Goal: Information Seeking & Learning: Learn about a topic

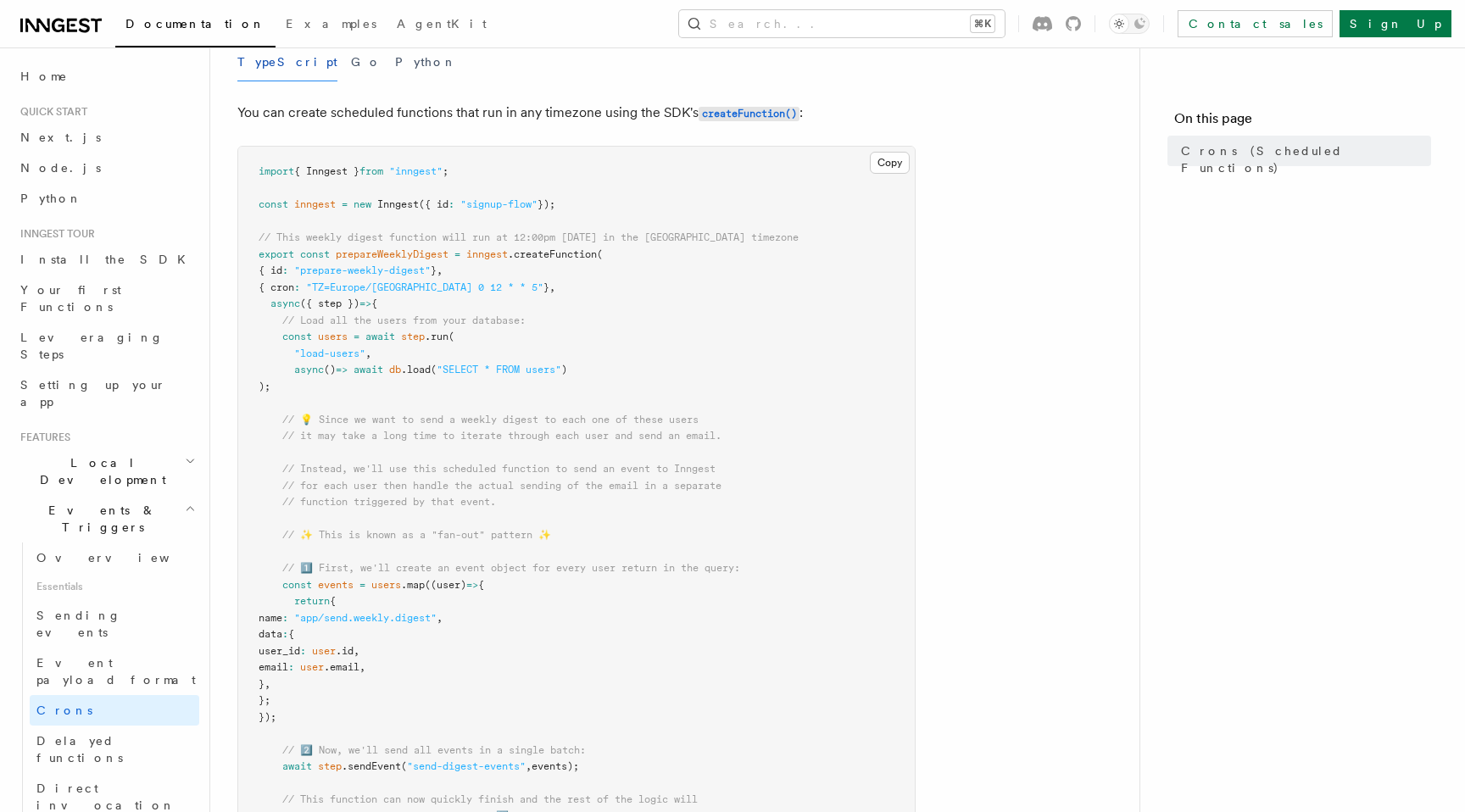
scroll to position [201, 0]
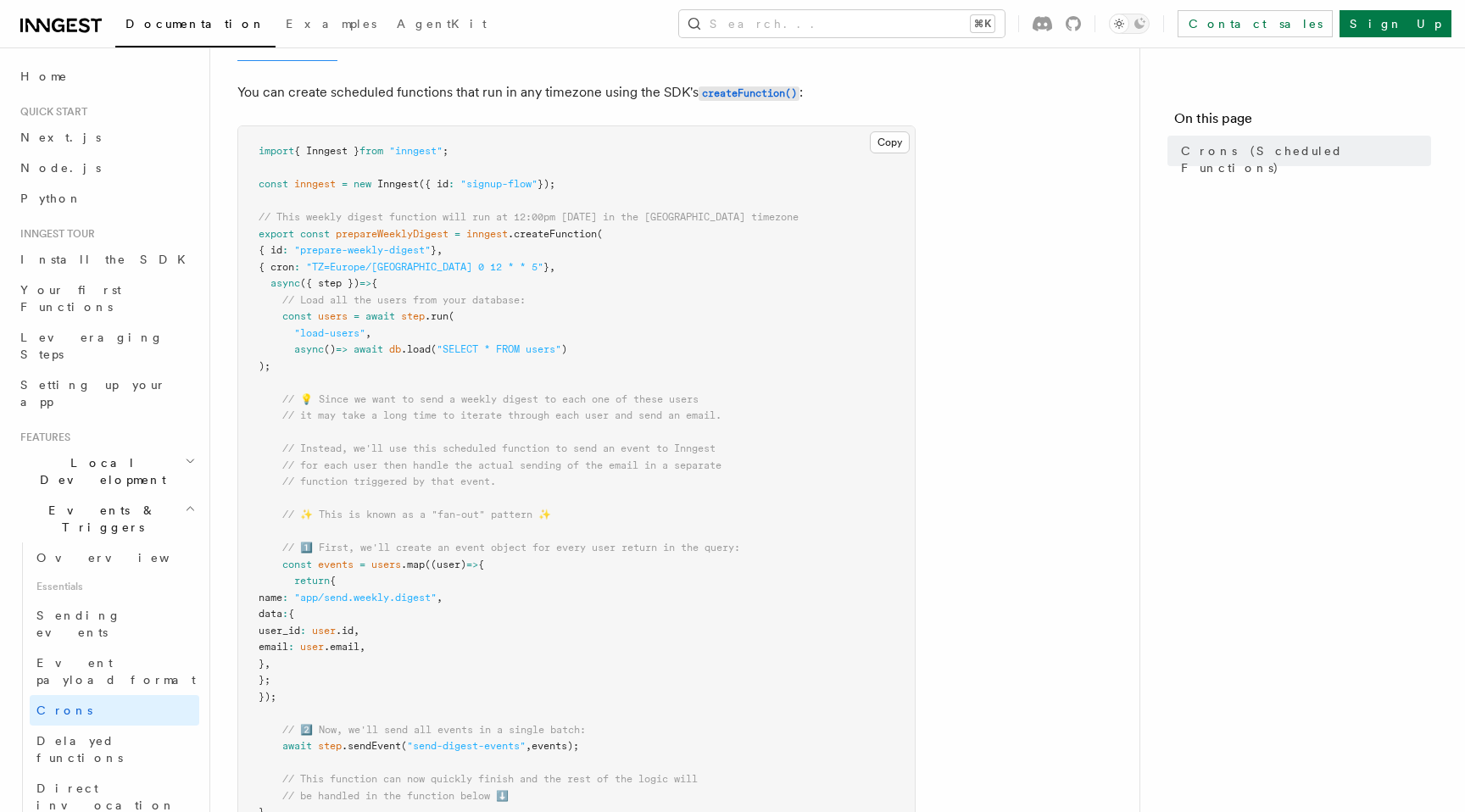
click at [811, 437] on pre "import { Inngest } from "inngest" ; const inngest = new Inngest ({ id : "signup…" at bounding box center [576, 647] width 676 height 1043
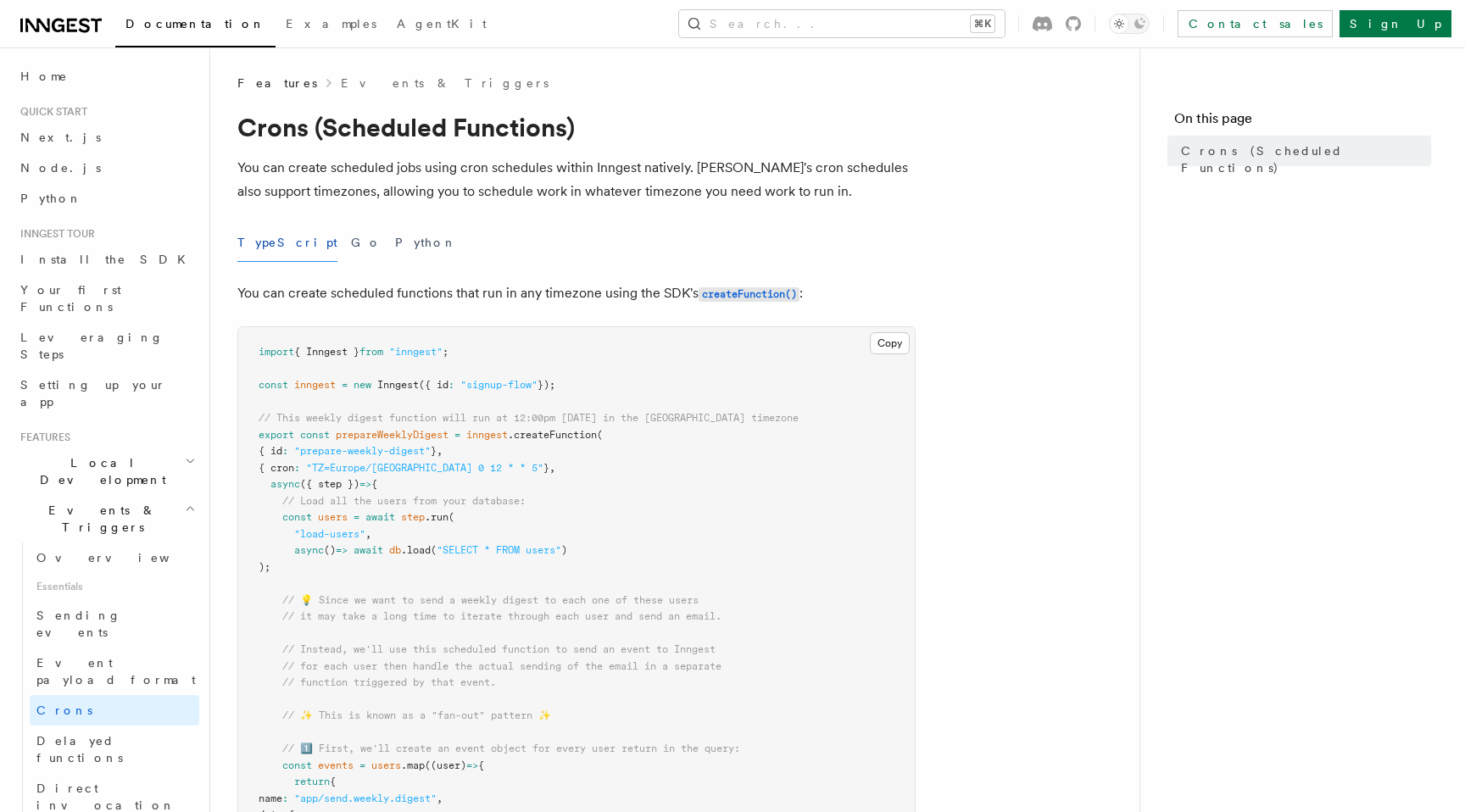
scroll to position [108, 0]
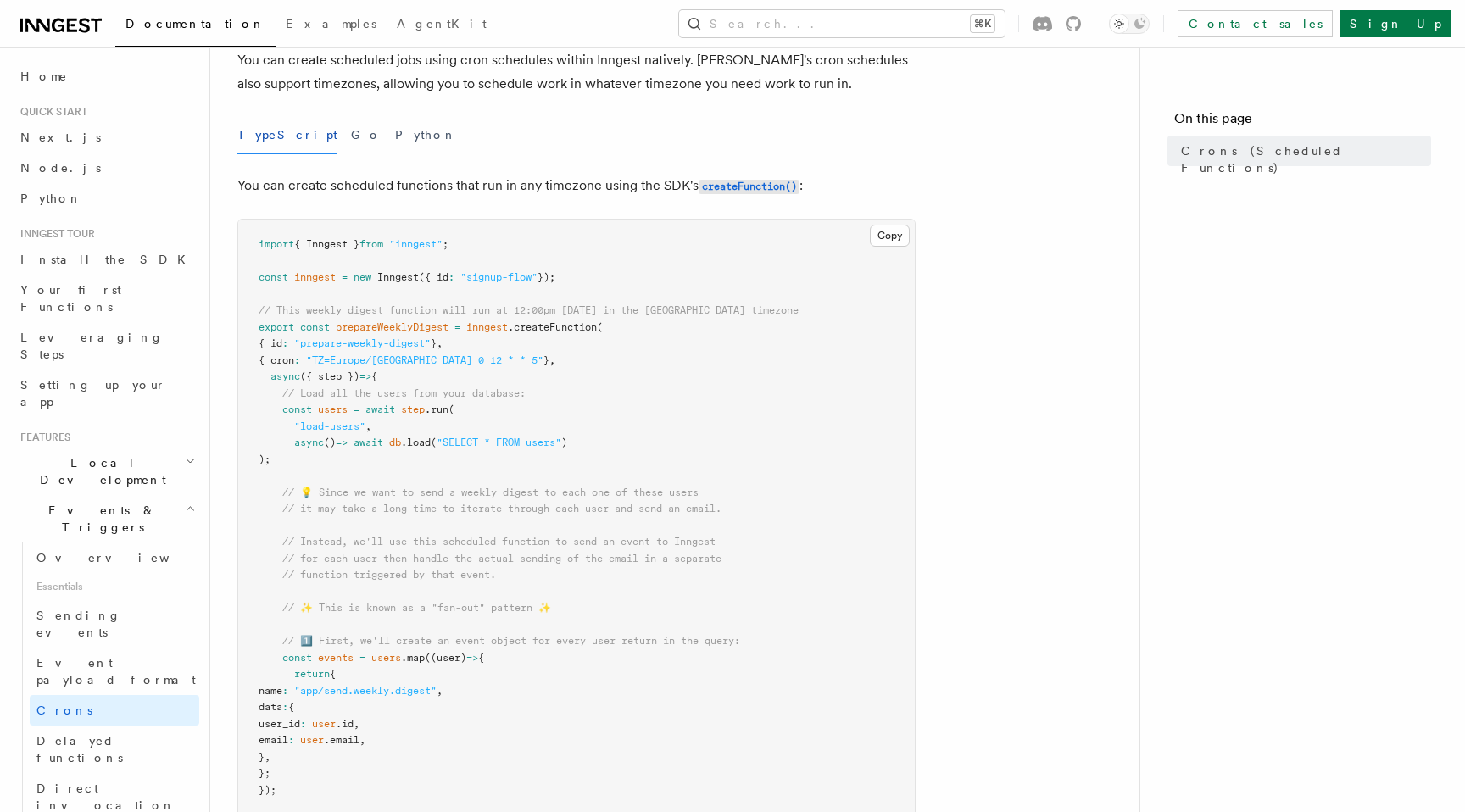
click at [597, 369] on pre "import { Inngest } from "inngest" ; const inngest = new Inngest ({ id : "signup…" at bounding box center [576, 741] width 676 height 1043
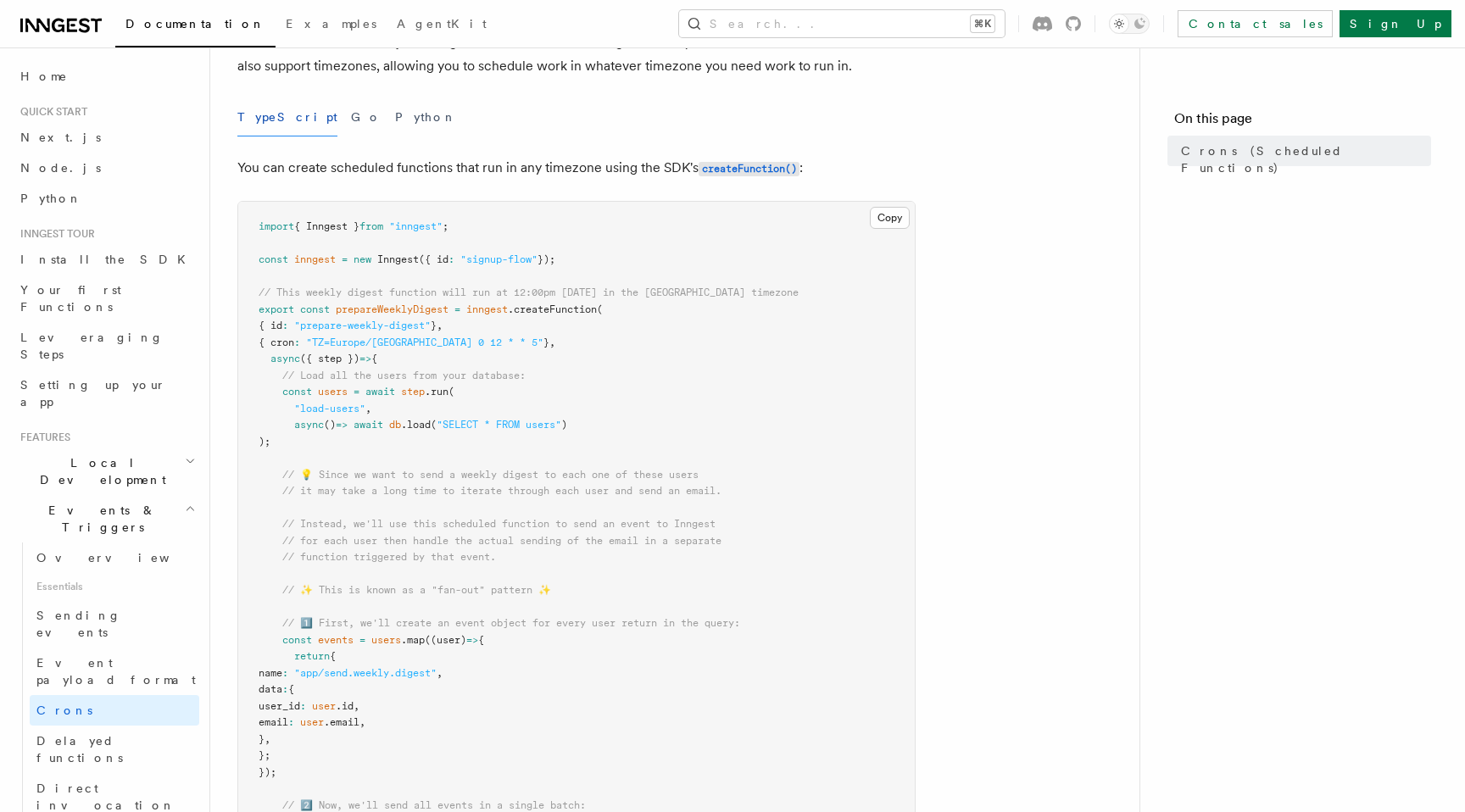
scroll to position [134, 0]
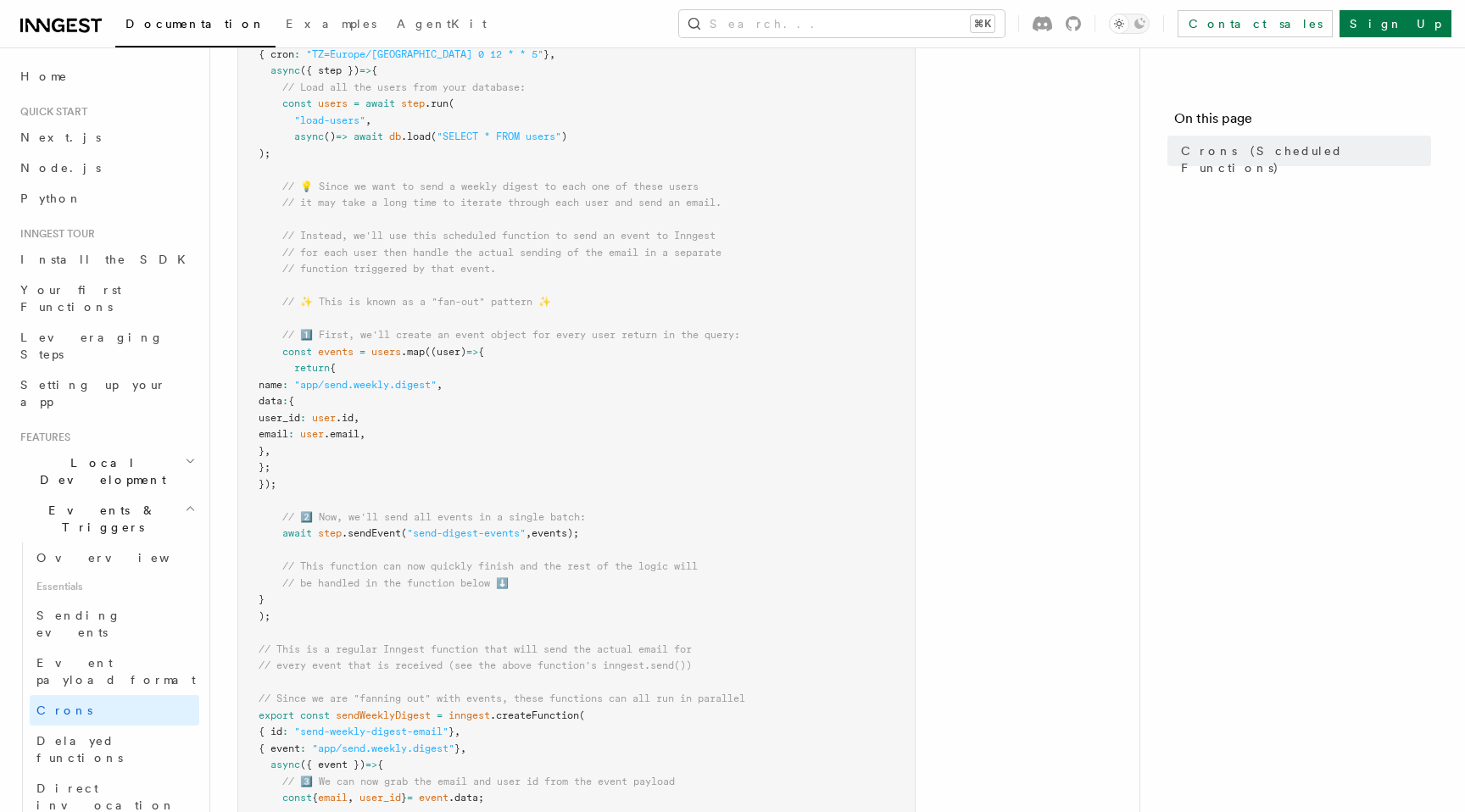
scroll to position [416, 0]
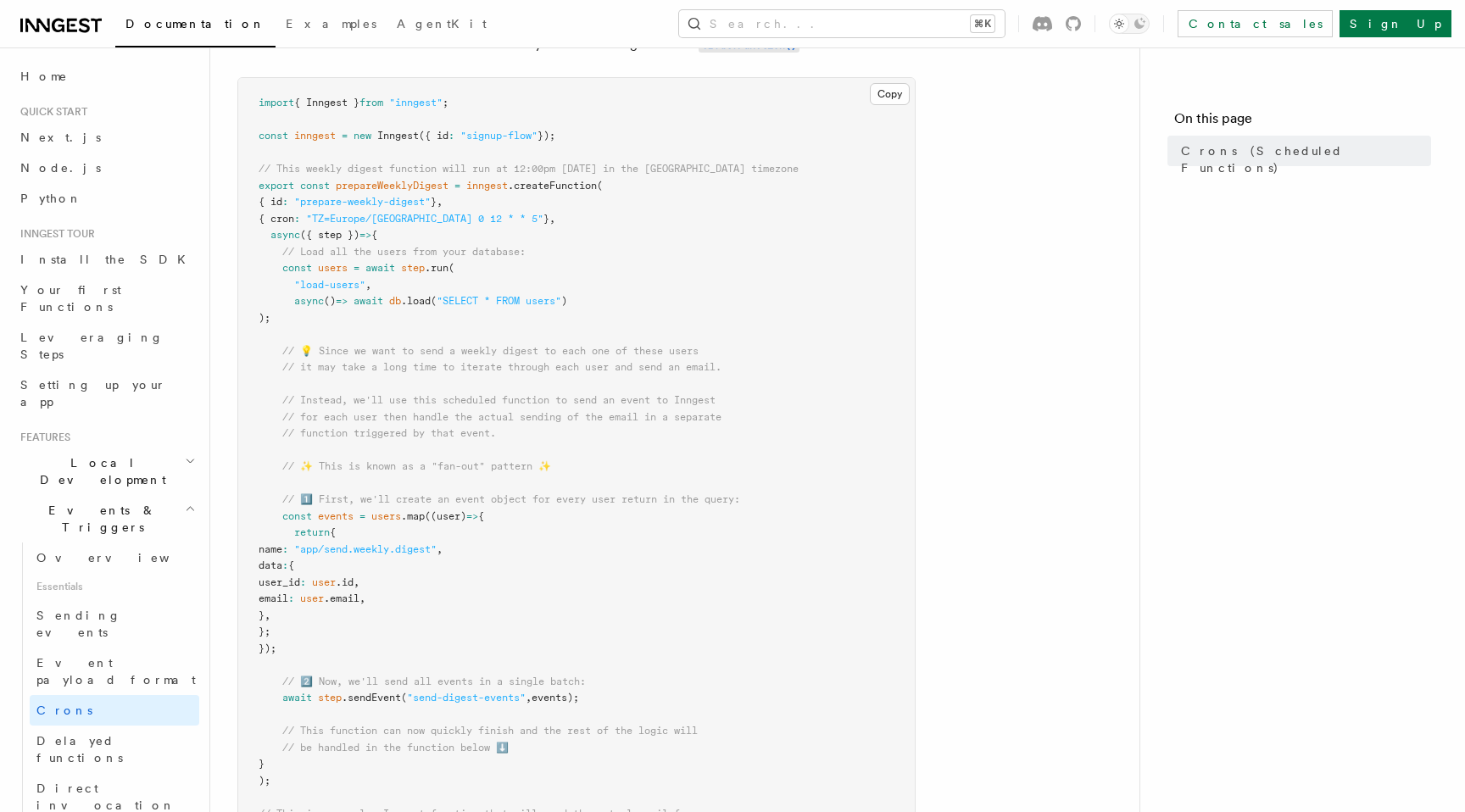
click at [552, 308] on pre "import { Inngest } from "inngest" ; const inngest = new Inngest ({ id : "signup…" at bounding box center [576, 599] width 676 height 1043
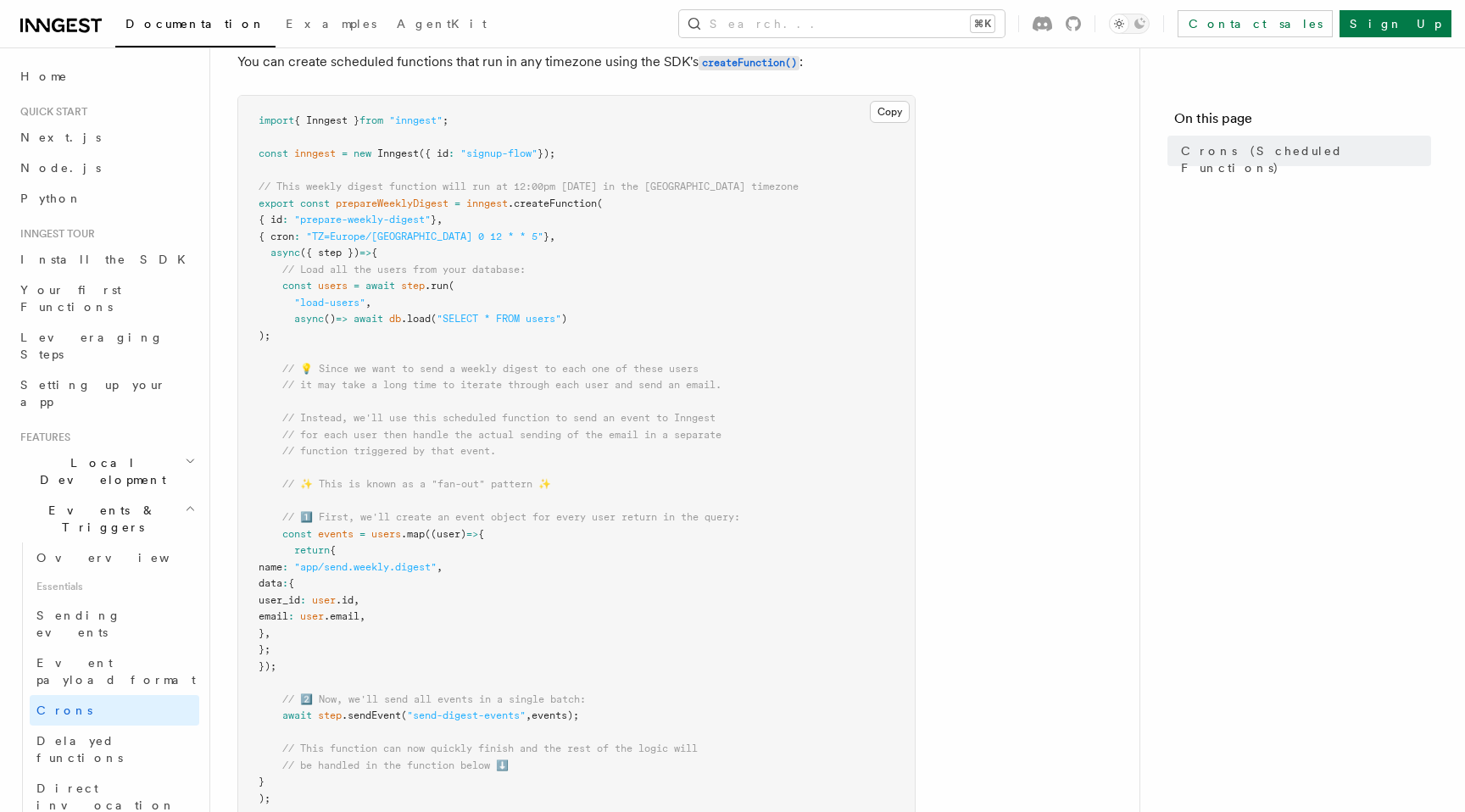
drag, startPoint x: 380, startPoint y: 333, endPoint x: 237, endPoint y: 154, distance: 229.1
click at [238, 154] on pre "import { Inngest } from "inngest" ; const inngest = new Inngest ({ id : "signup…" at bounding box center [576, 616] width 676 height 1043
copy code "const inngest = new Inngest ({ id : "signup-flow" }); // This weekly digest fun…"
click at [747, 314] on pre "import { Inngest } from "inngest" ; const inngest = new Inngest ({ id : "signup…" at bounding box center [576, 616] width 676 height 1043
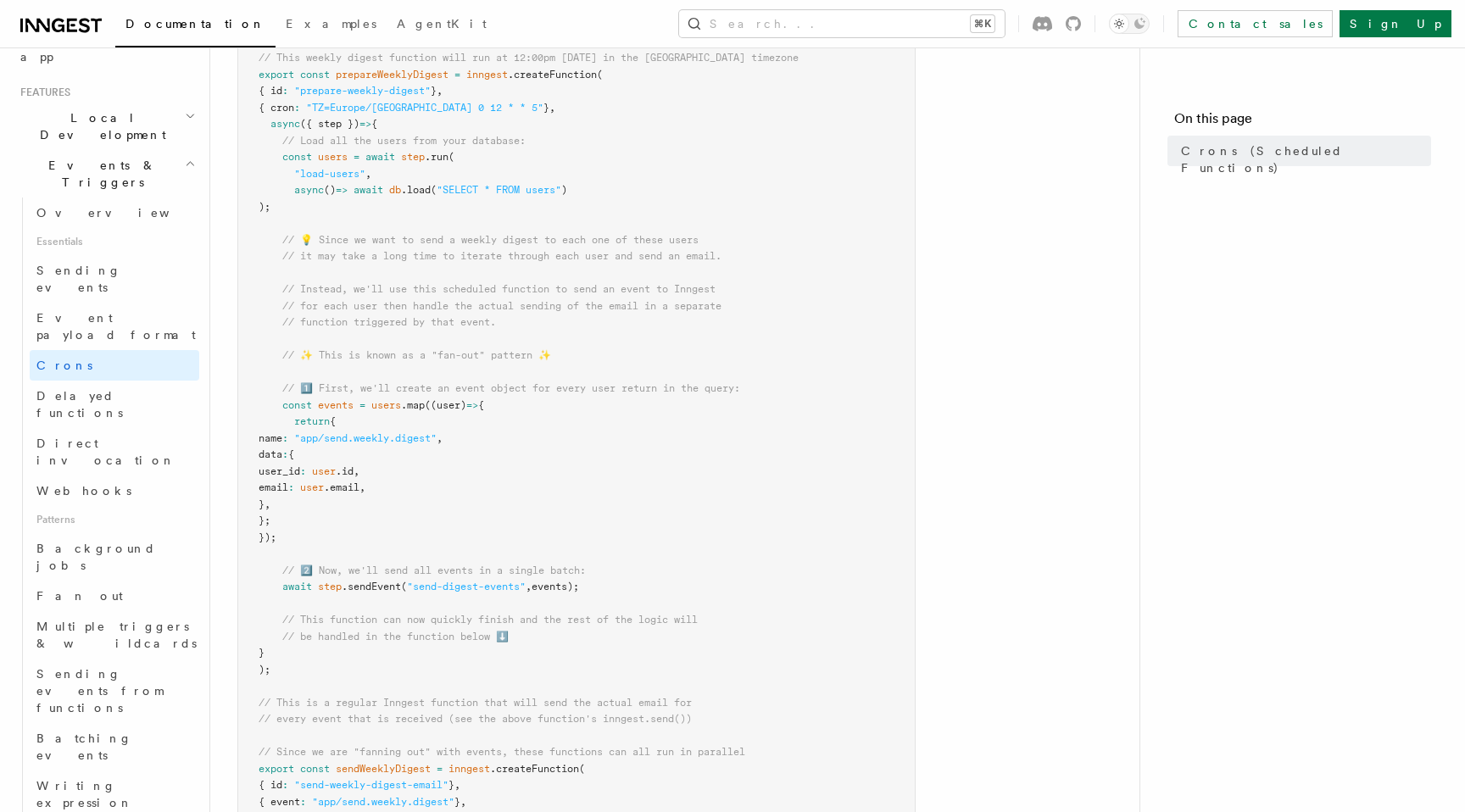
scroll to position [352, 0]
click at [122, 535] on span "Background jobs" at bounding box center [96, 550] width 119 height 31
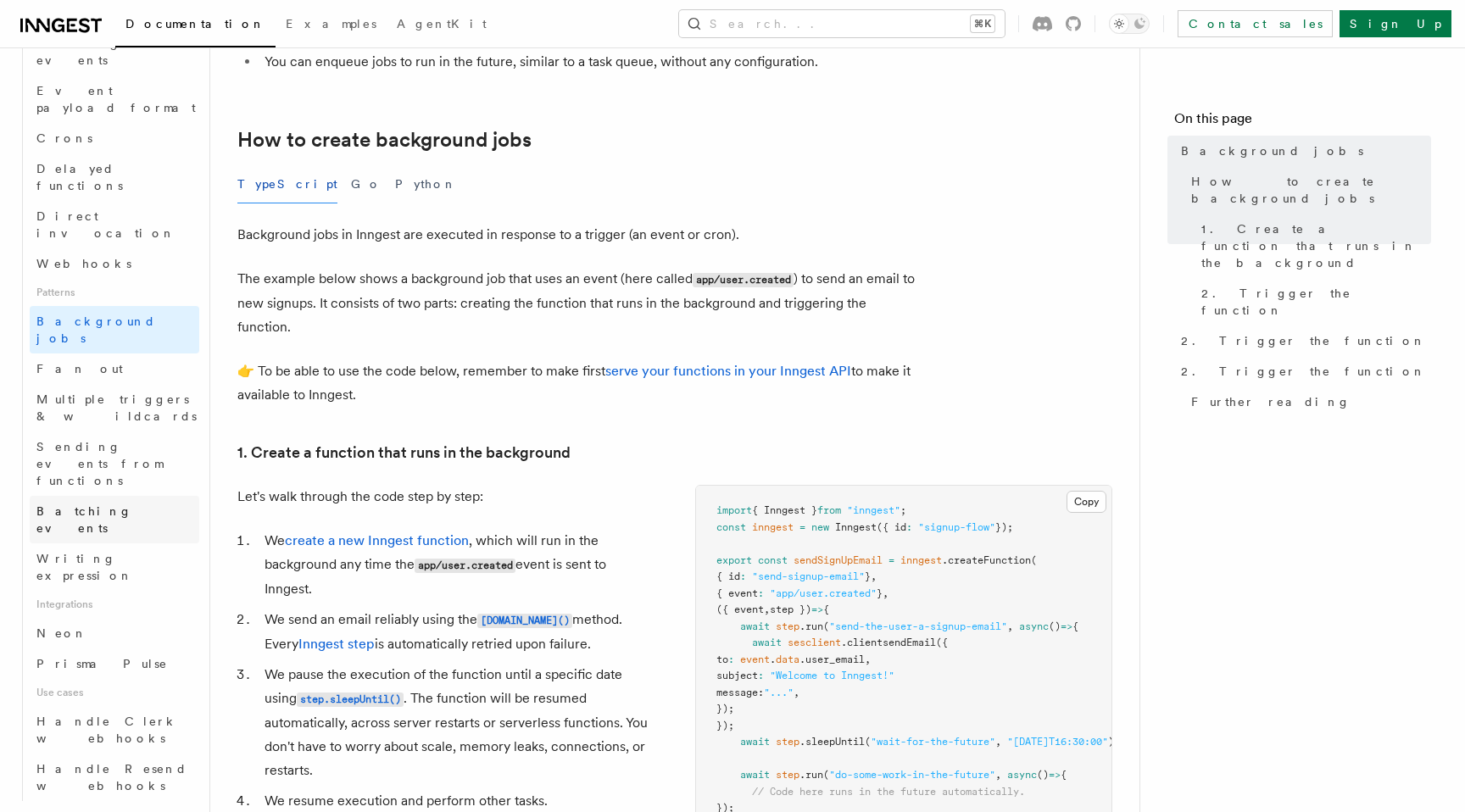
scroll to position [591, 0]
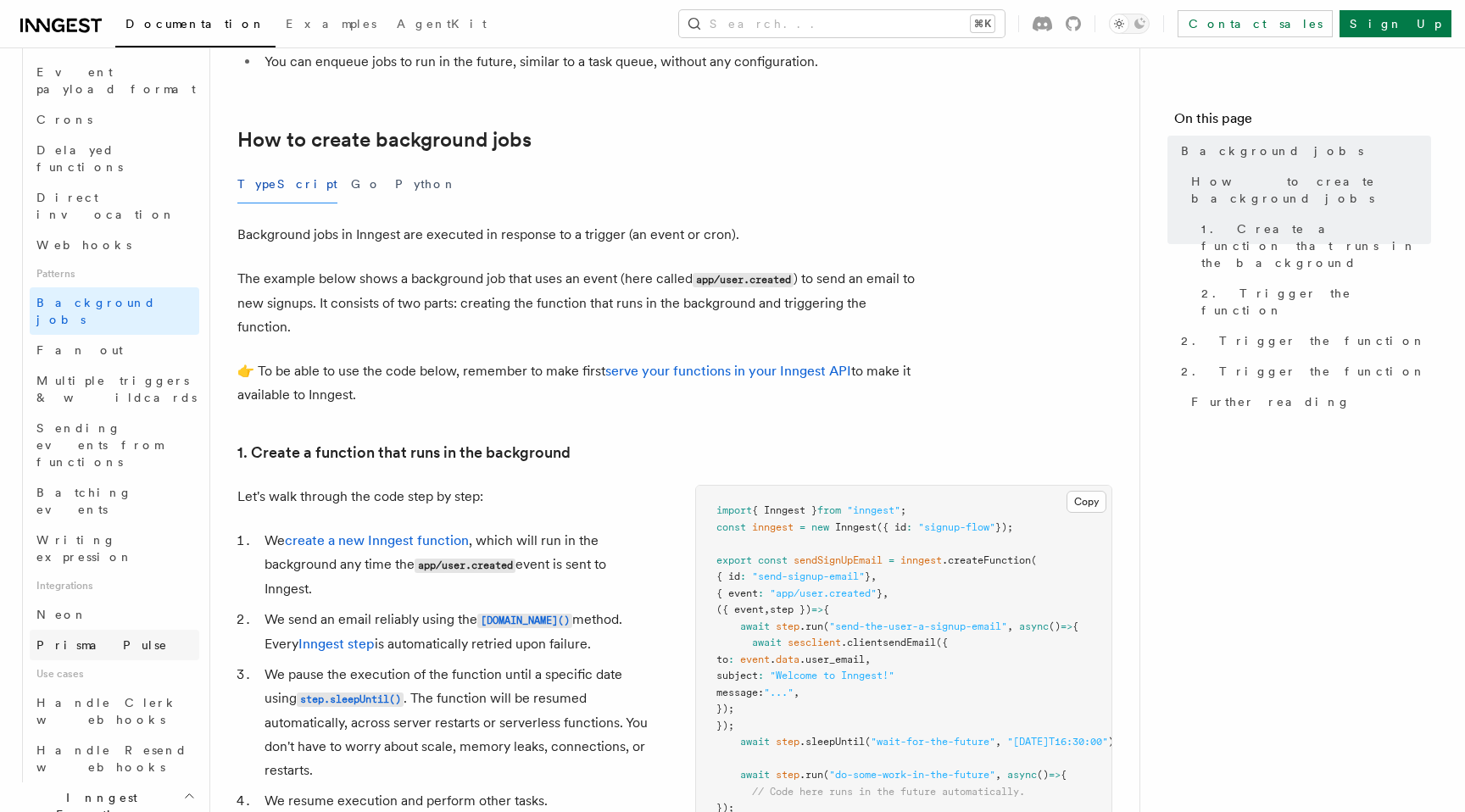
click at [111, 630] on link "Prisma Pulse" at bounding box center [115, 645] width 170 height 31
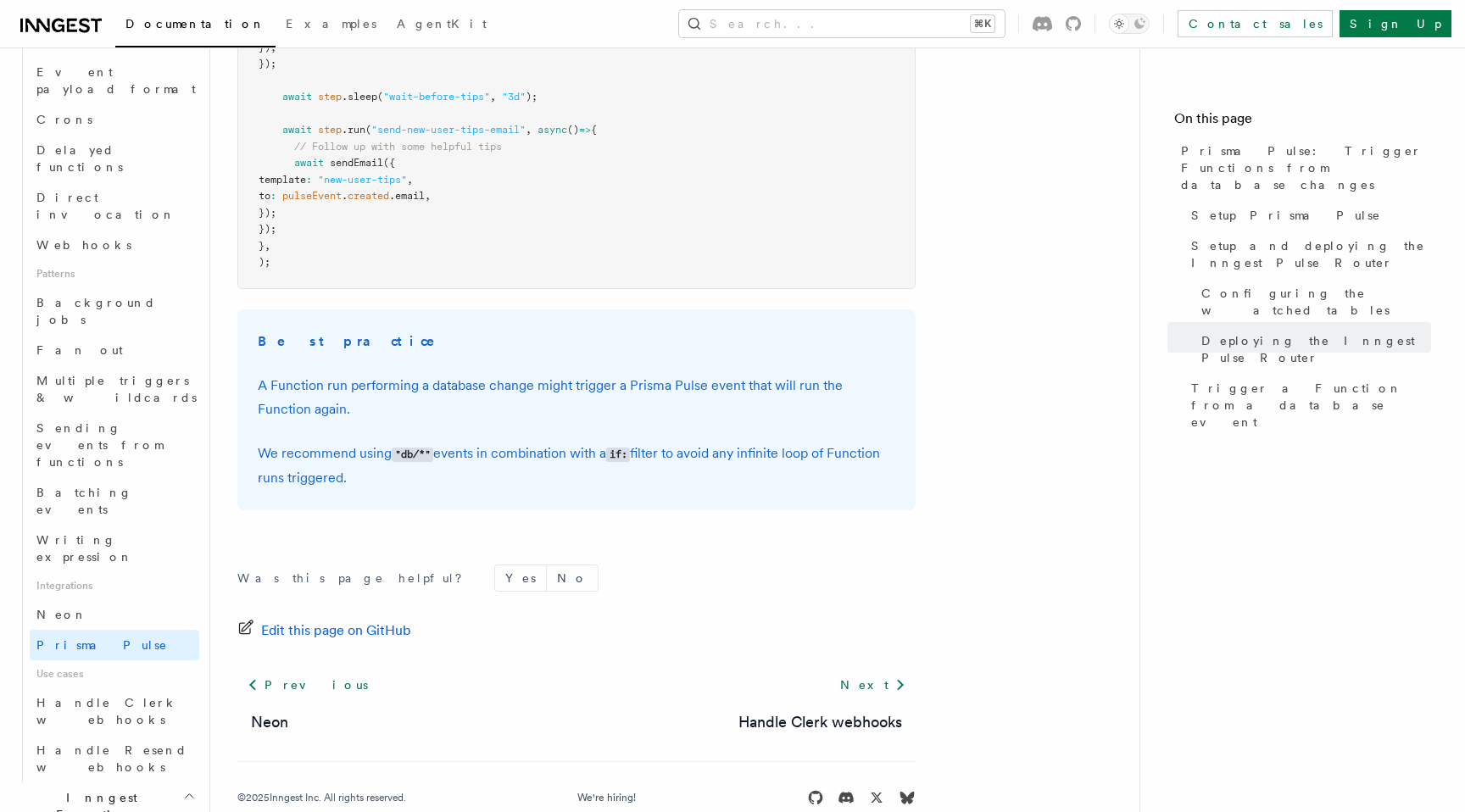
scroll to position [2672, 0]
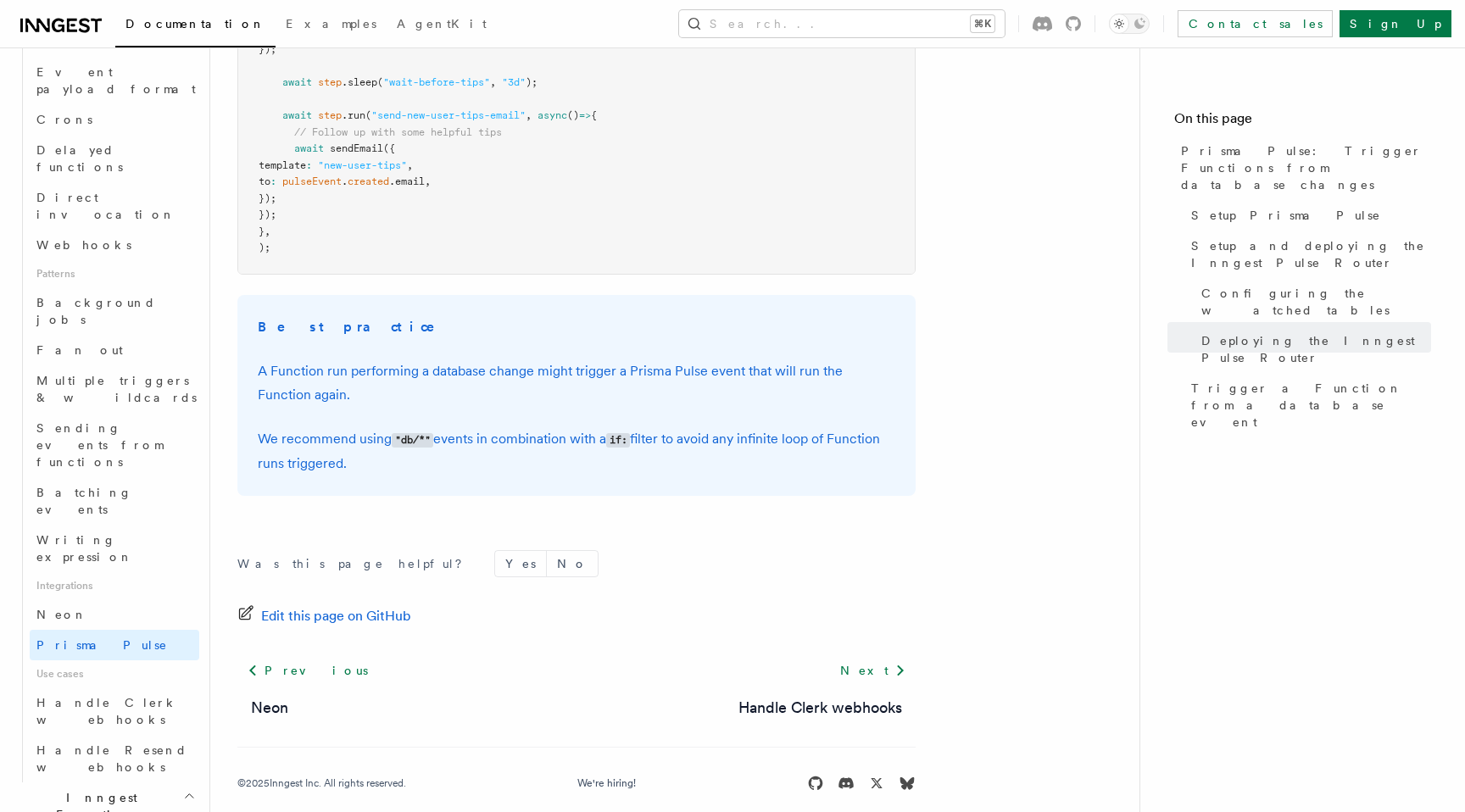
click at [544, 374] on p "A Function run performing a database change might trigger a Prisma Pulse event …" at bounding box center [577, 382] width 638 height 47
click at [554, 372] on p "A Function run performing a database change might trigger a Prisma Pulse event …" at bounding box center [577, 382] width 638 height 47
click at [564, 372] on p "A Function run performing a database change might trigger a Prisma Pulse event …" at bounding box center [577, 382] width 638 height 47
click at [575, 375] on p "A Function run performing a database change might trigger a Prisma Pulse event …" at bounding box center [577, 382] width 638 height 47
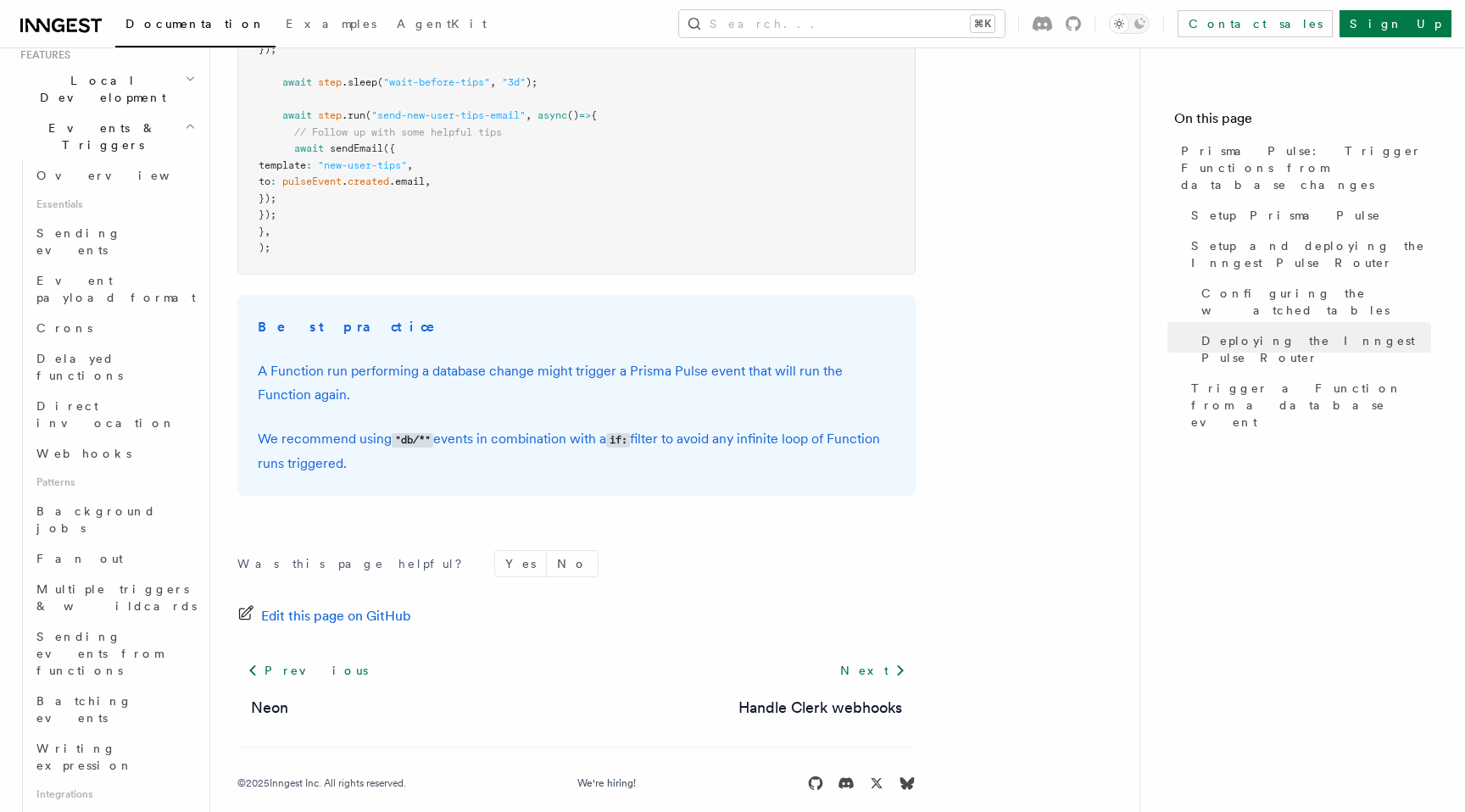
scroll to position [537, 0]
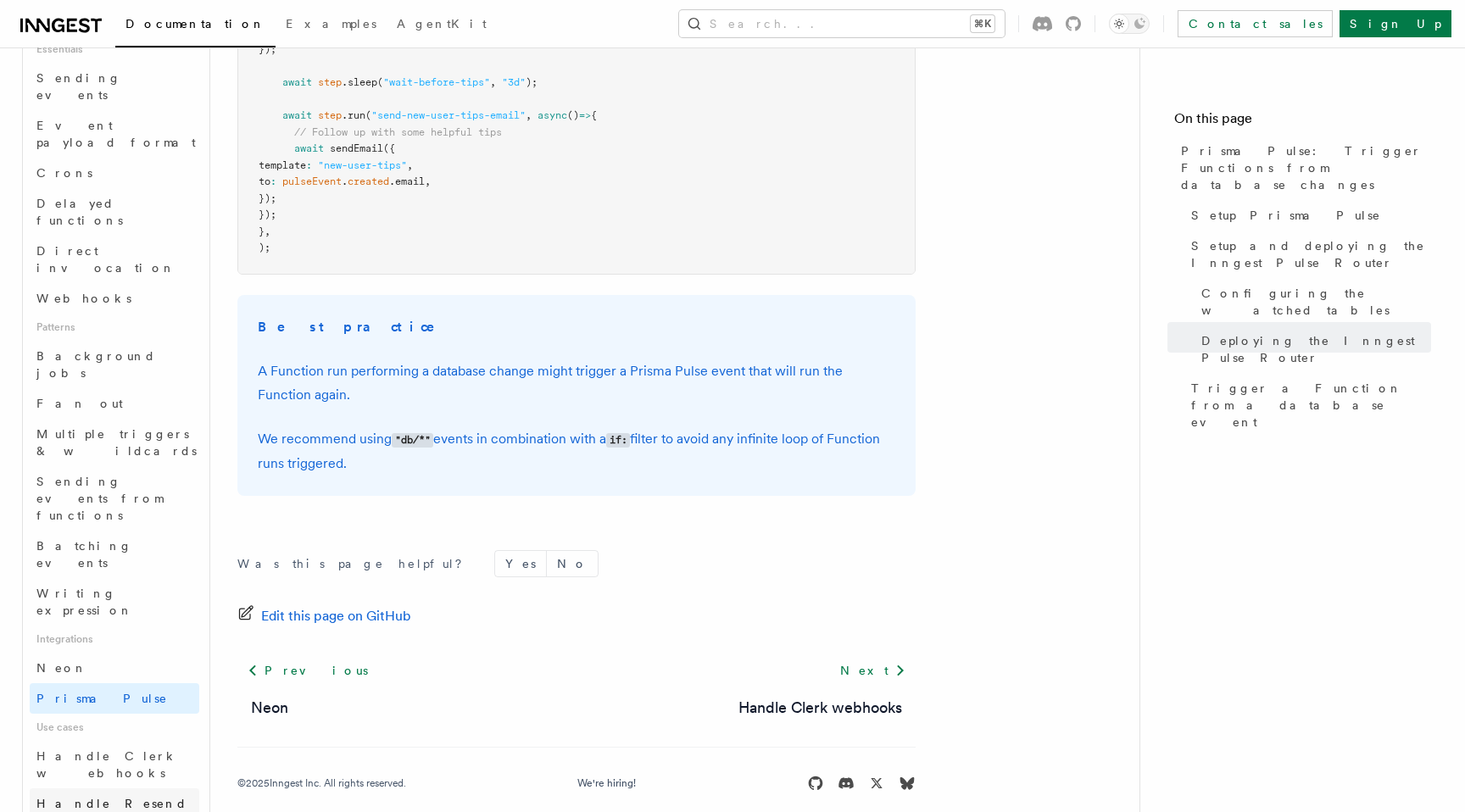
click at [133, 797] on span "Handle Resend webhooks" at bounding box center [112, 812] width 151 height 31
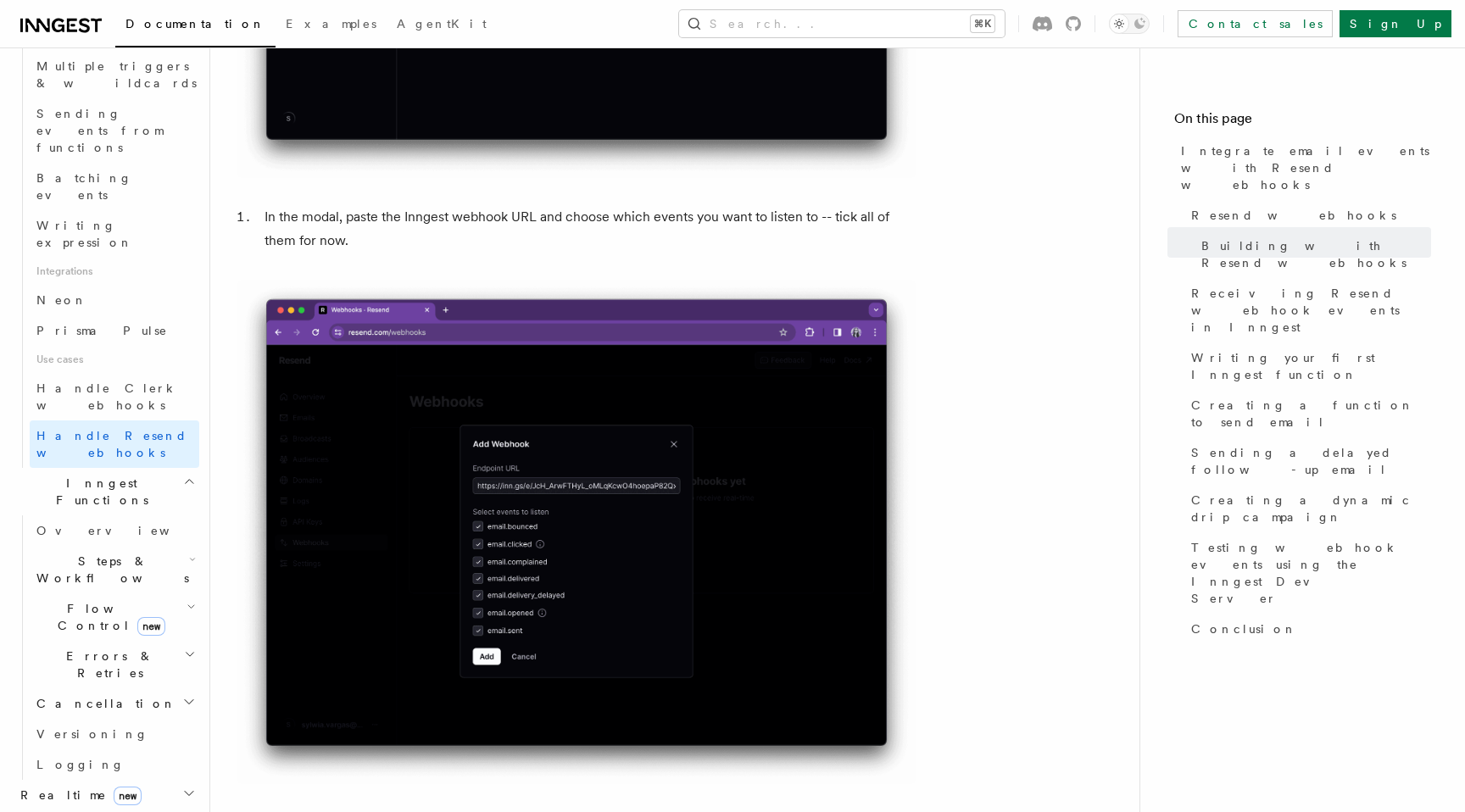
scroll to position [1009, 0]
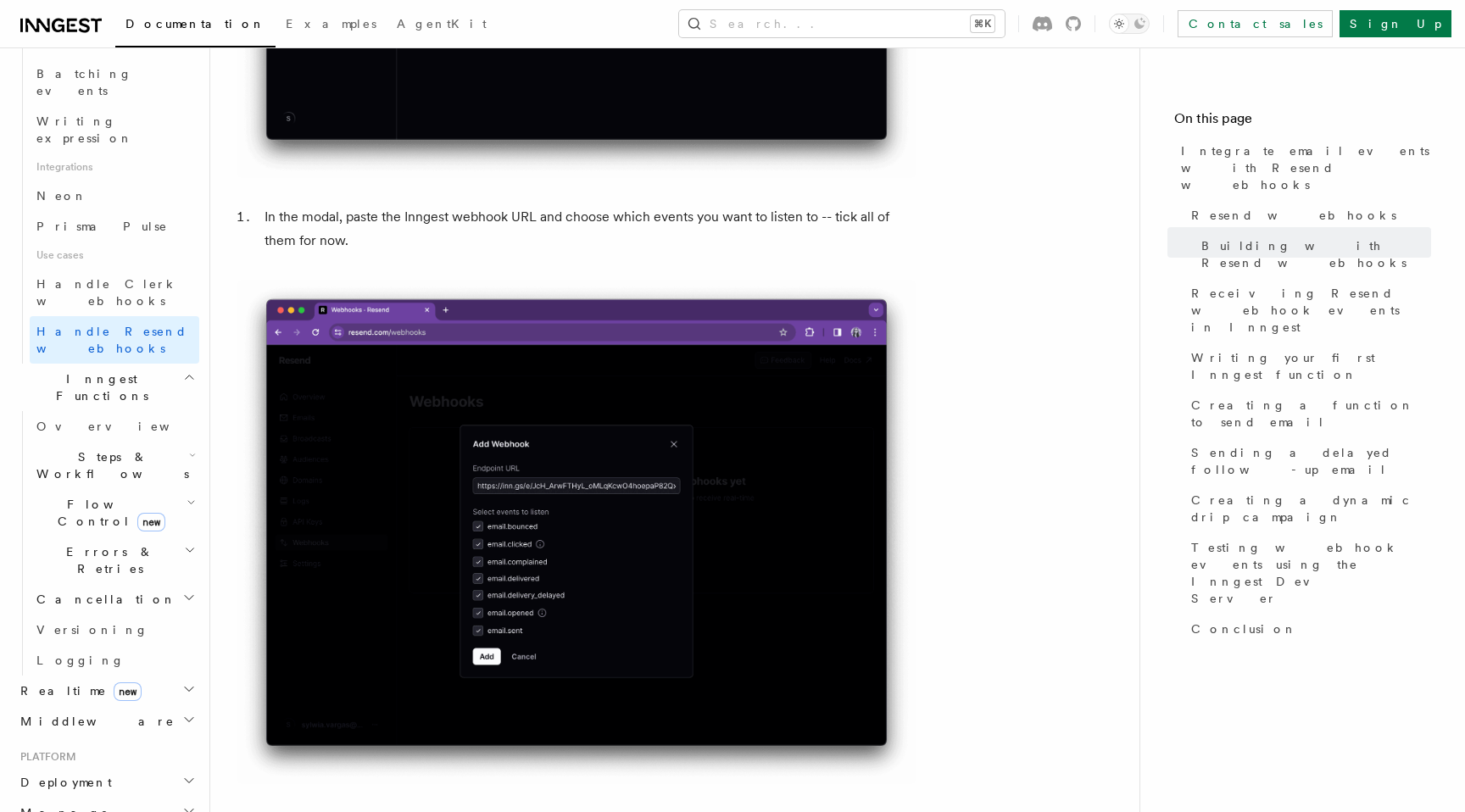
click at [165, 706] on h2 "Middleware" at bounding box center [106, 721] width 186 height 31
click at [156, 676] on h2 "Realtime new" at bounding box center [106, 692] width 186 height 31
click at [139, 768] on h2 "Deployment" at bounding box center [106, 783] width 186 height 31
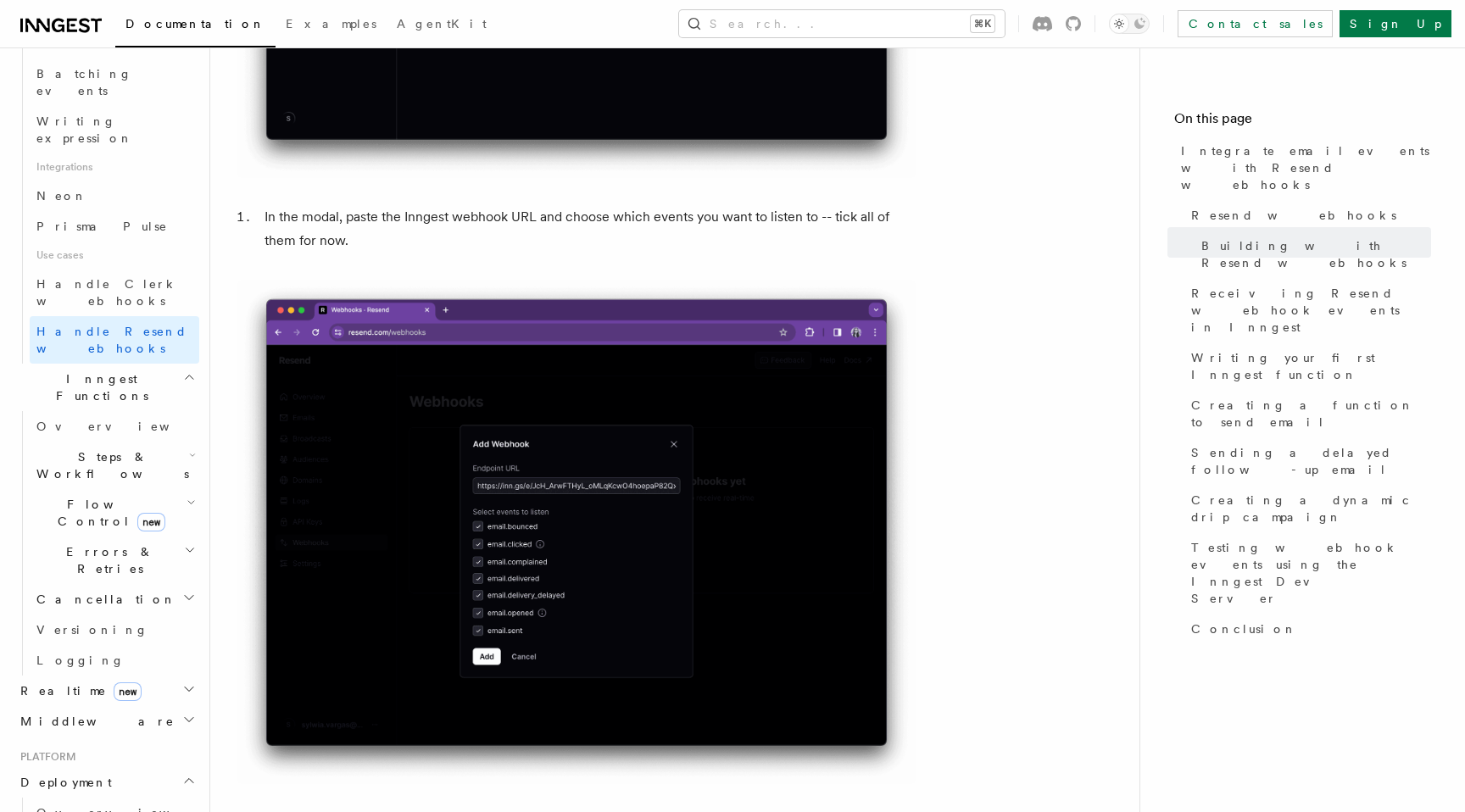
click at [139, 768] on h2 "Deployment" at bounding box center [106, 783] width 186 height 31
click at [133, 798] on h2 "Manage" at bounding box center [106, 813] width 186 height 31
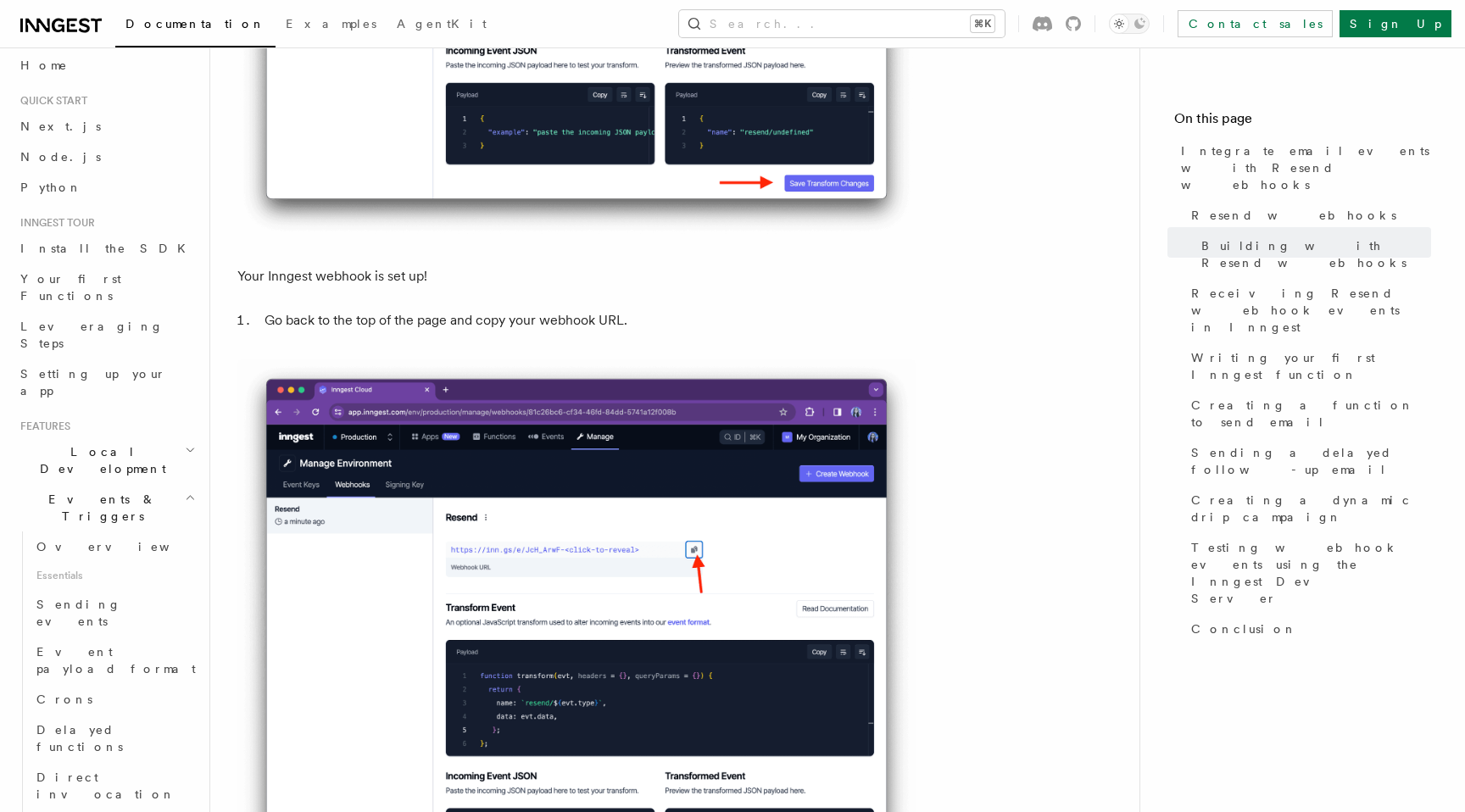
scroll to position [8, 0]
click at [115, 688] on link "Crons" at bounding box center [115, 703] width 170 height 31
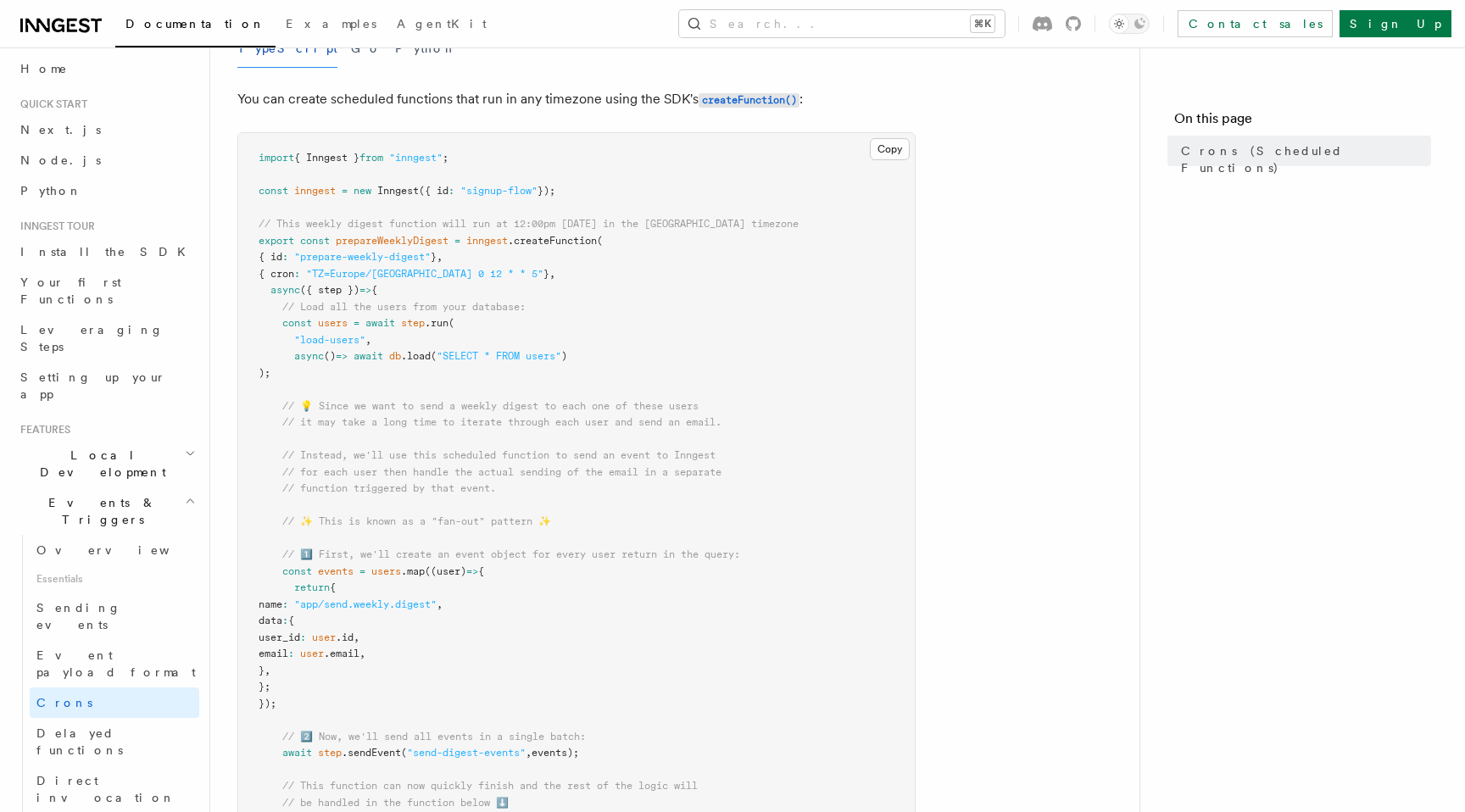
scroll to position [209, 0]
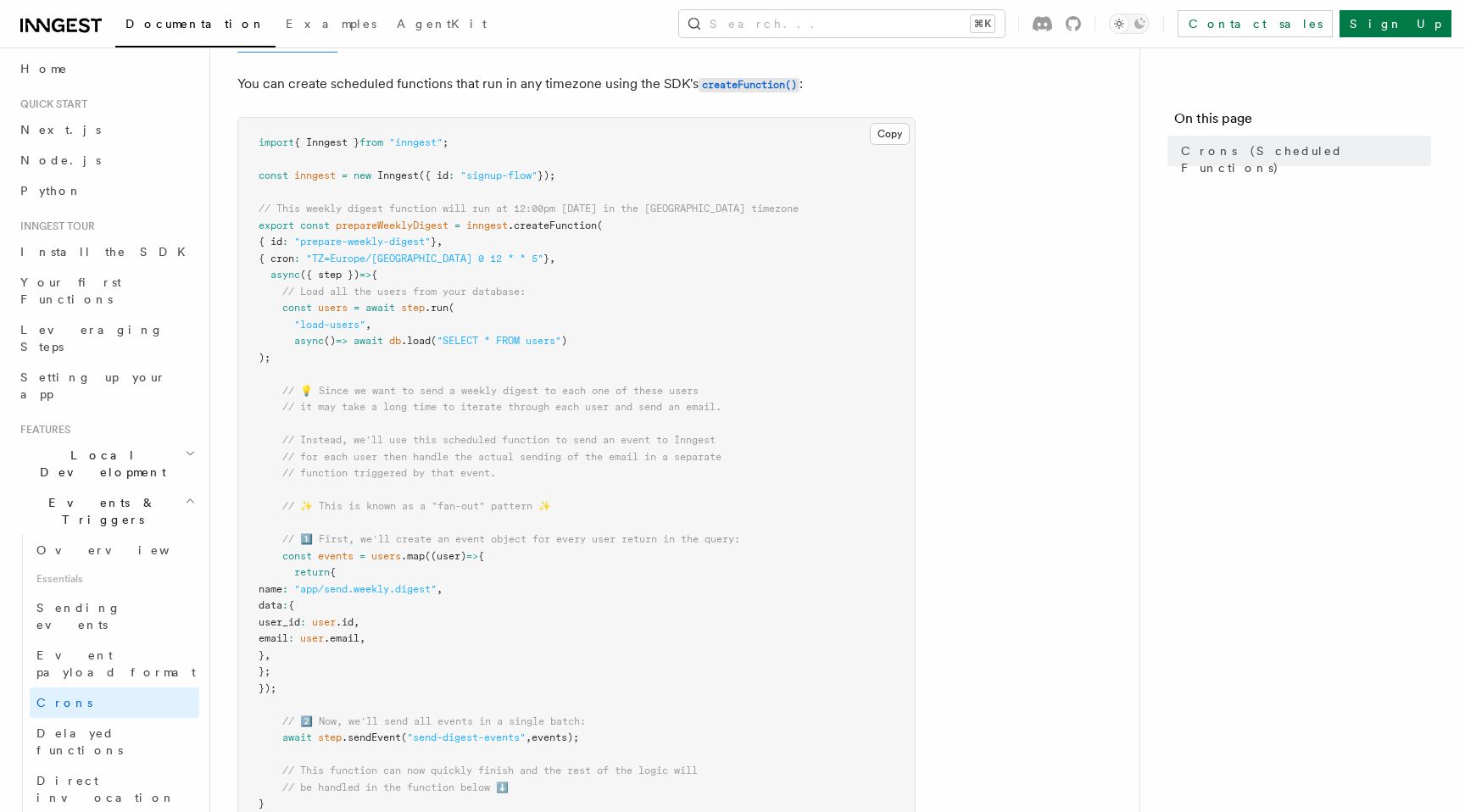
drag, startPoint x: 539, startPoint y: 270, endPoint x: 239, endPoint y: 202, distance: 307.6
click at [239, 202] on pre "import { Inngest } from "inngest" ; const inngest = new Inngest ({ id : "signup…" at bounding box center [576, 639] width 676 height 1043
click at [560, 329] on pre "import { Inngest } from "inngest" ; const inngest = new Inngest ({ id : "signup…" at bounding box center [576, 639] width 676 height 1043
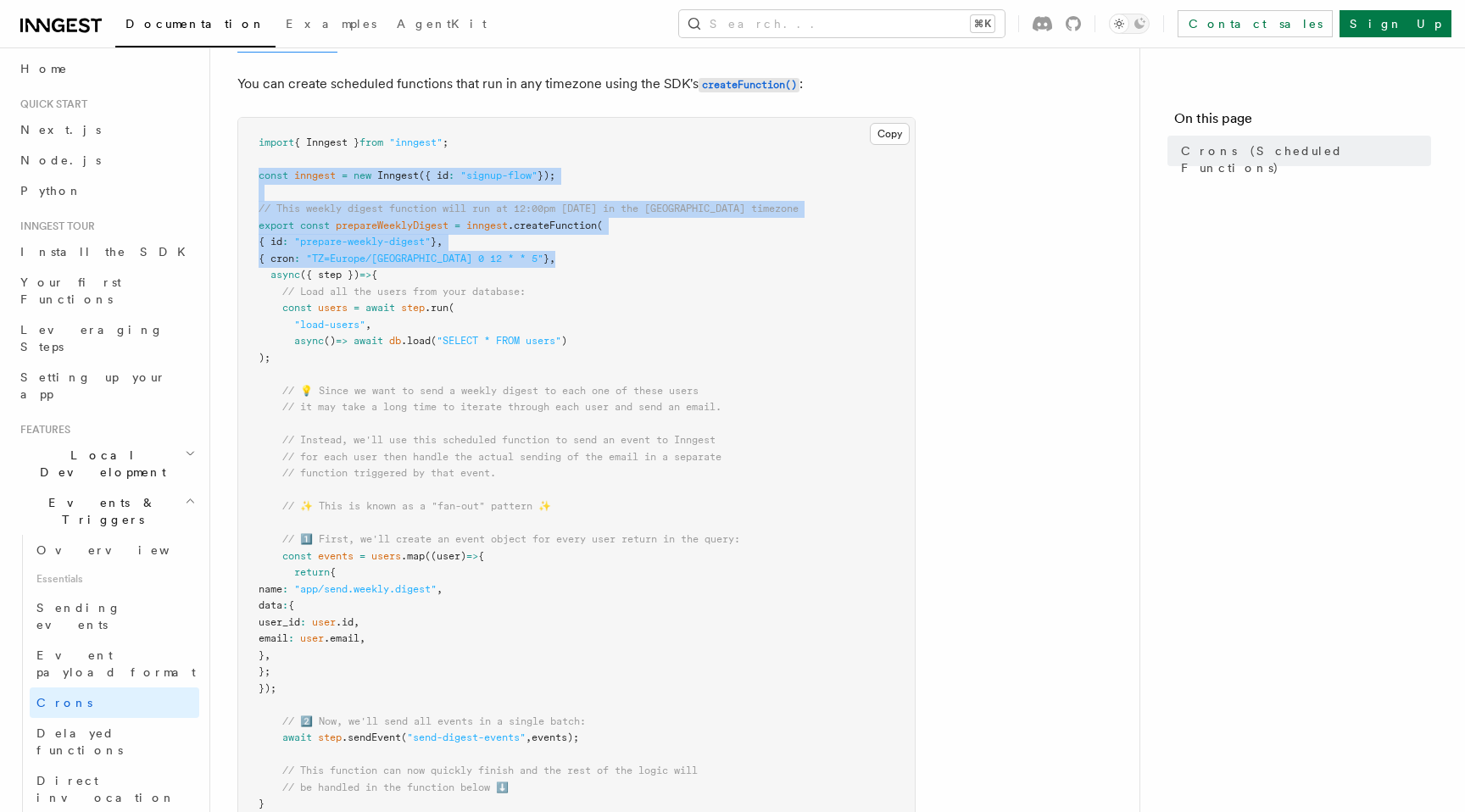
drag, startPoint x: 536, startPoint y: 265, endPoint x: 237, endPoint y: 178, distance: 311.4
click at [237, 178] on div "Features Events & Triggers Crons (Scheduled Functions) You can create scheduled…" at bounding box center [701, 720] width 983 height 1860
copy code "const inngest = new Inngest ({ id : "signup-flow" }); // This weekly digest fun…"
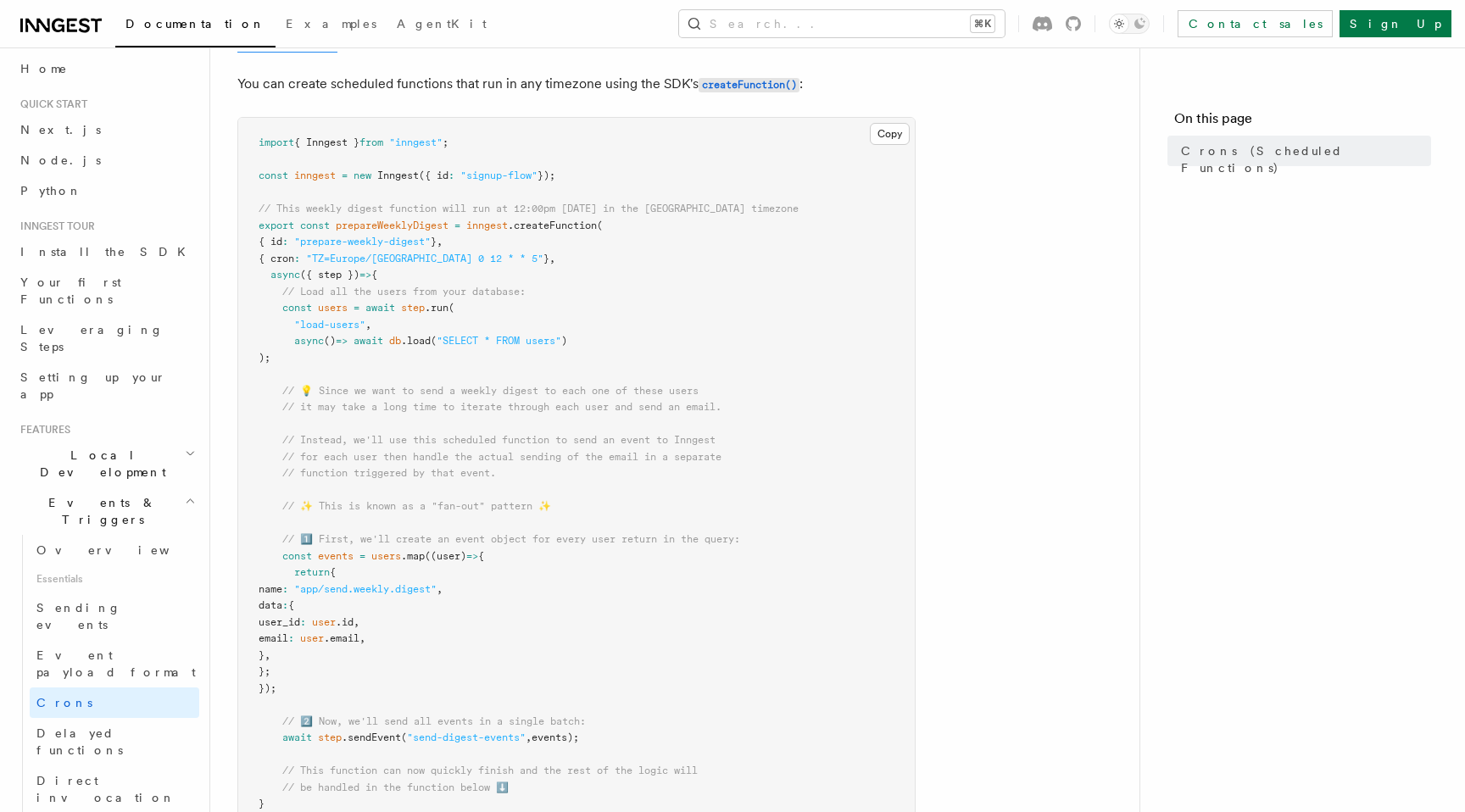
click at [574, 273] on pre "import { Inngest } from "inngest" ; const inngest = new Inngest ({ id : "signup…" at bounding box center [576, 639] width 676 height 1043
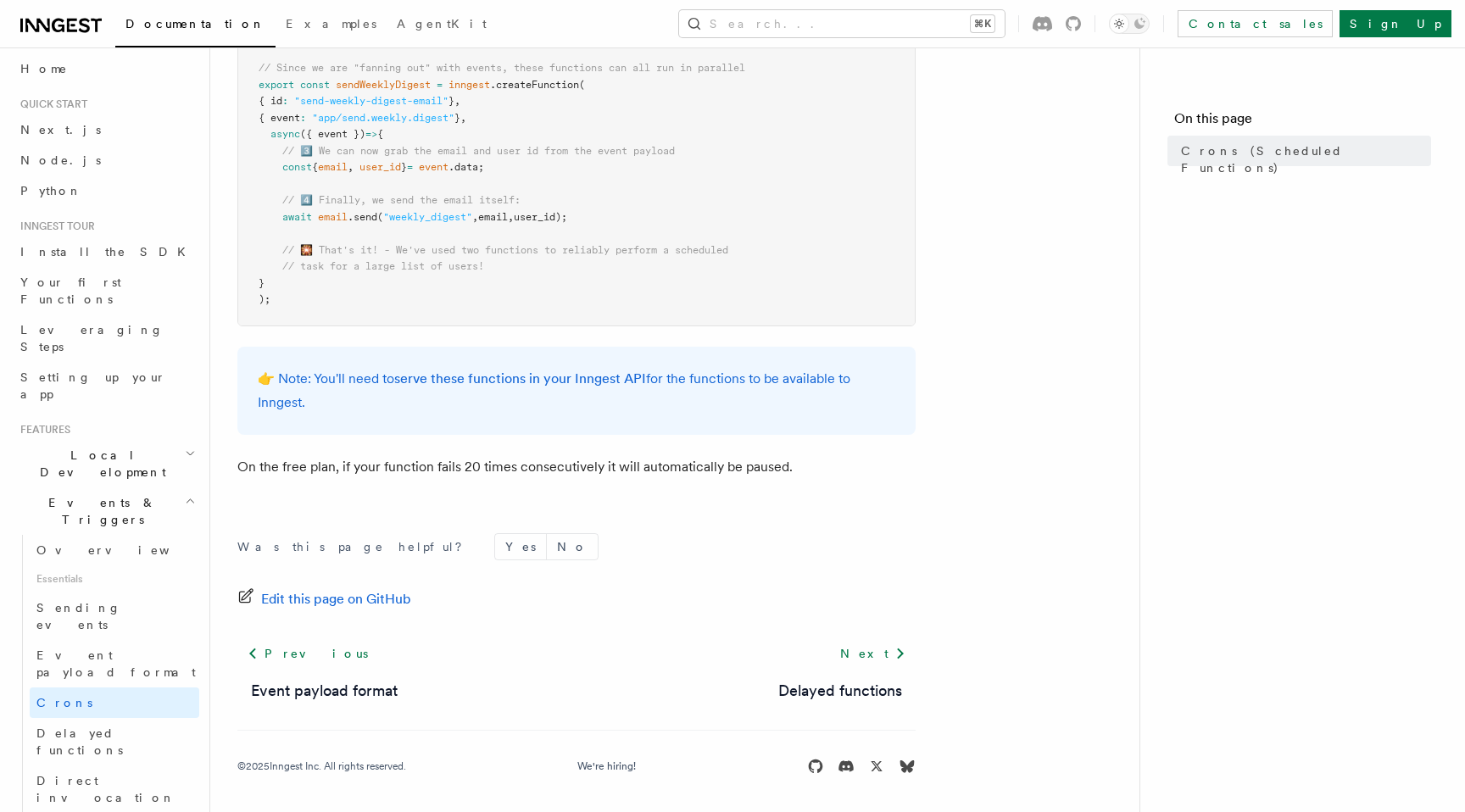
scroll to position [1048, 0]
click at [646, 407] on p "👉 Note: You'll need to serve these functions in your Inngest API for the functi…" at bounding box center [577, 387] width 638 height 47
click at [644, 405] on p "👉 Note: You'll need to serve these functions in your Inngest API for the functi…" at bounding box center [577, 387] width 638 height 47
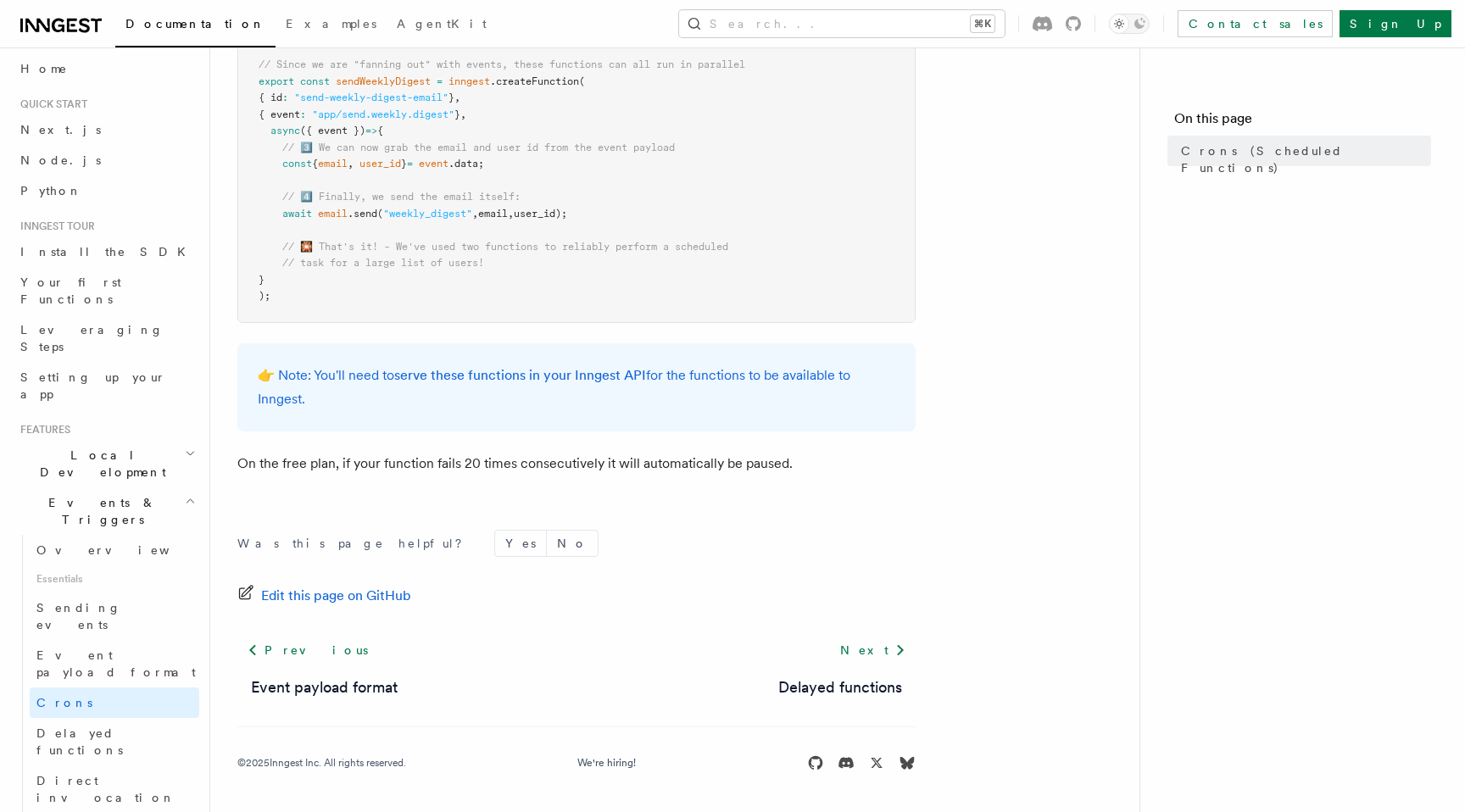
click at [644, 405] on p "👉 Note: You'll need to serve these functions in your Inngest API for the functi…" at bounding box center [577, 387] width 638 height 47
click at [644, 400] on p "👉 Note: You'll need to serve these functions in your Inngest API for the functi…" at bounding box center [577, 387] width 638 height 47
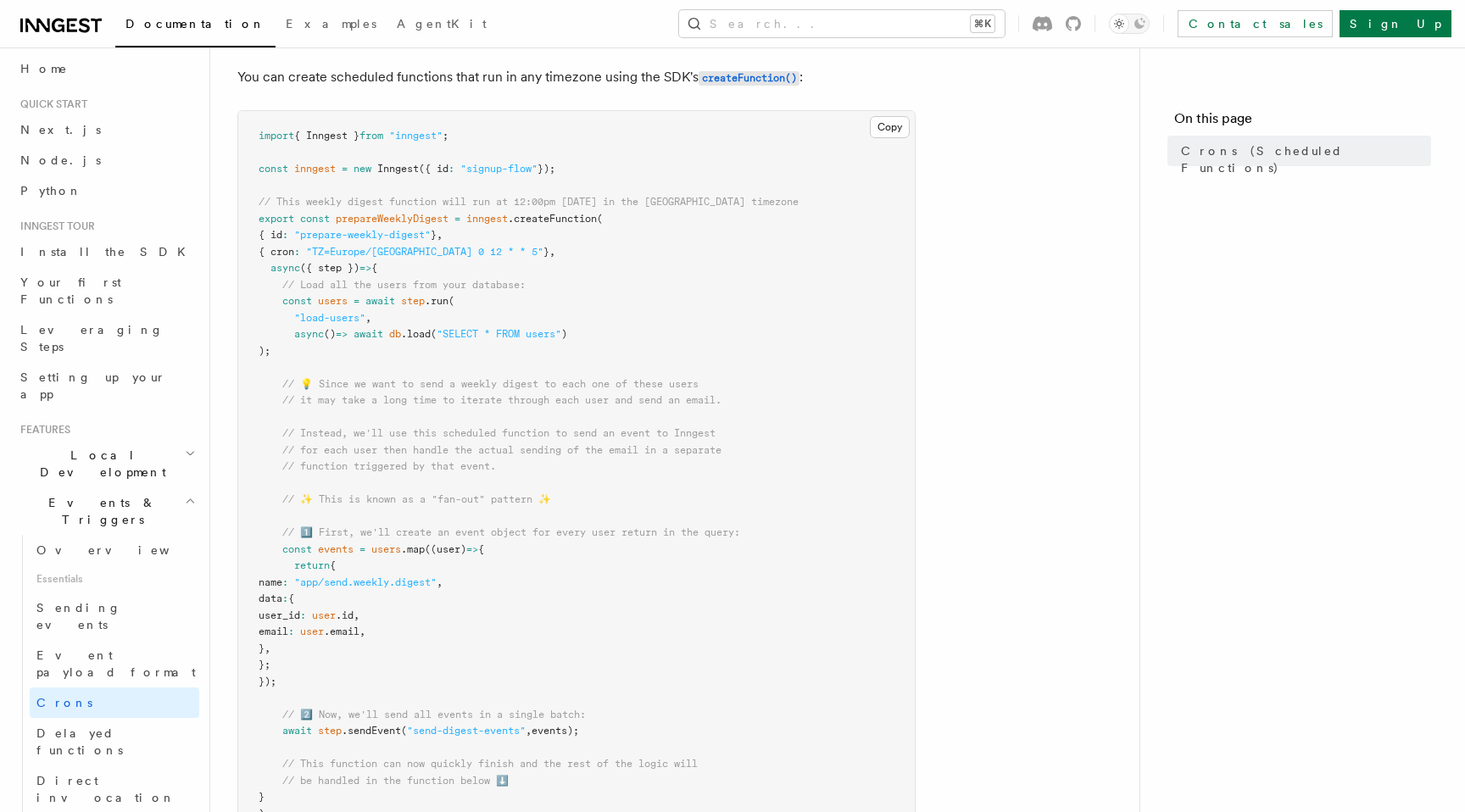
scroll to position [0, 0]
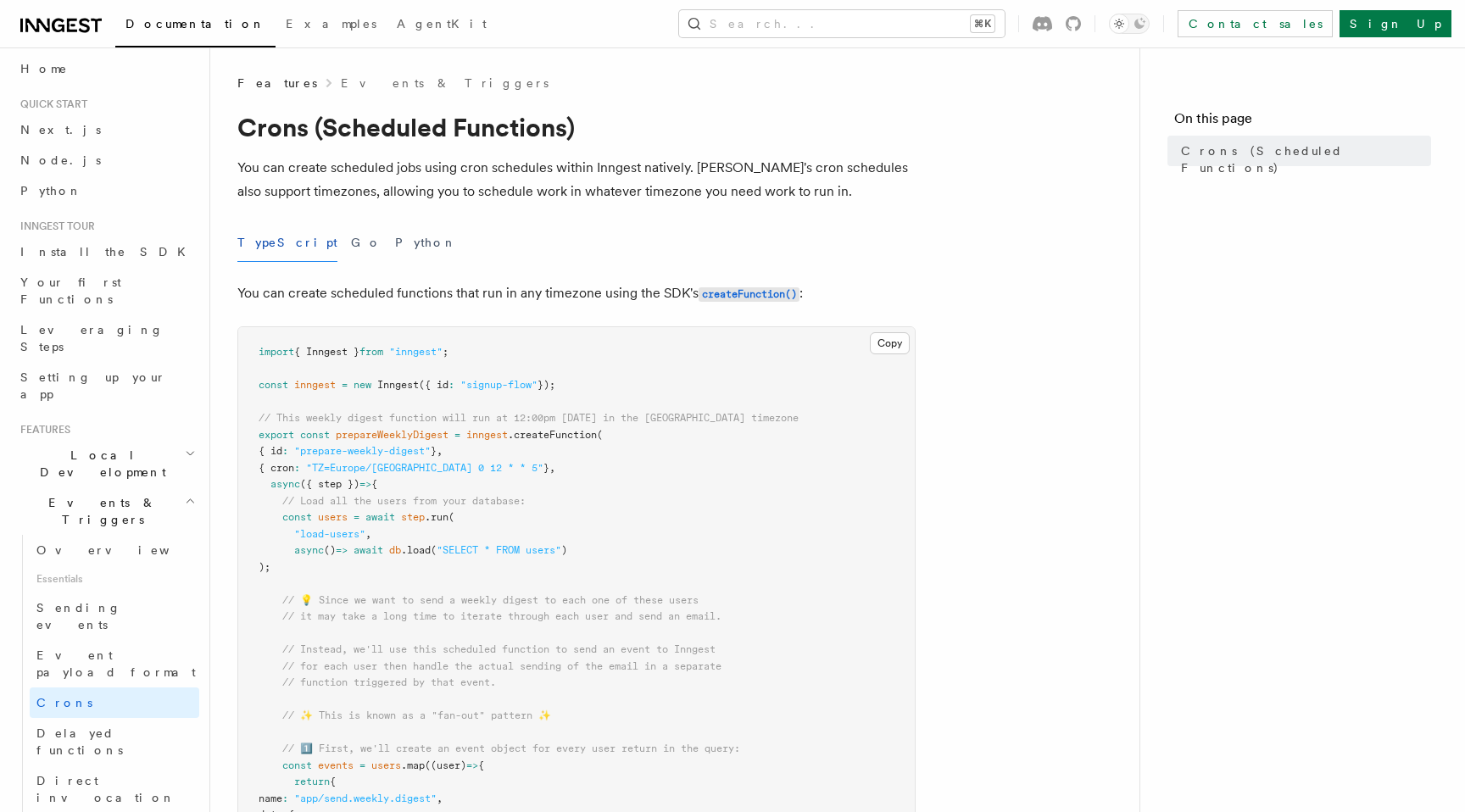
click at [569, 255] on div "TypeScript Go Python" at bounding box center [576, 243] width 678 height 39
